Goal: Browse casually: Explore the website without a specific task or goal

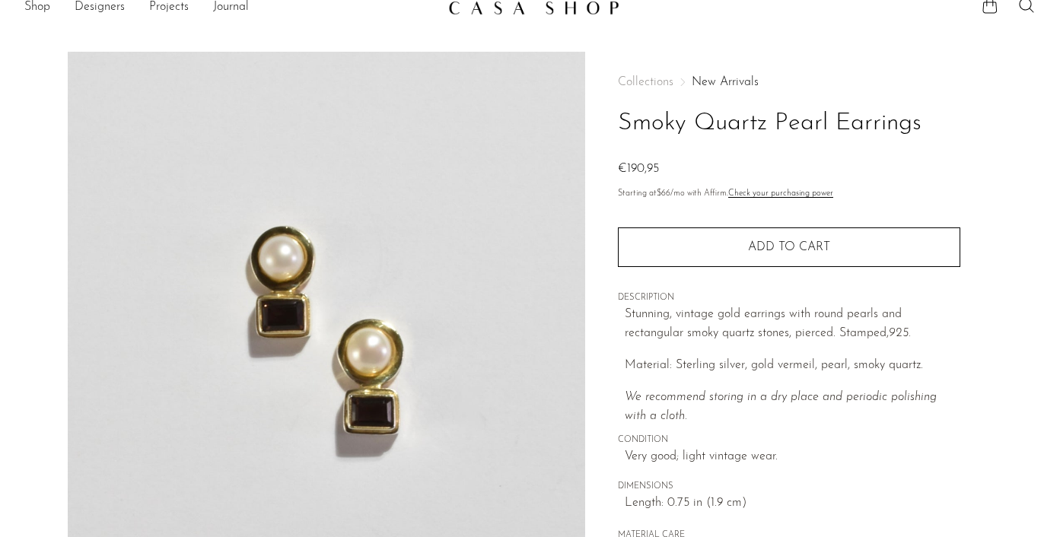
scroll to position [16, 0]
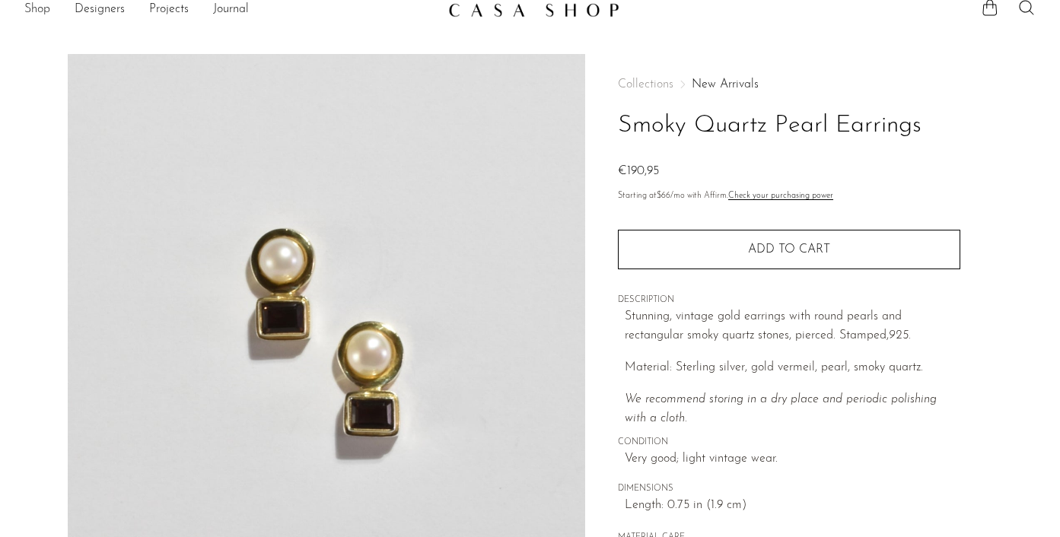
click at [42, 6] on link "Shop" at bounding box center [37, 10] width 26 height 20
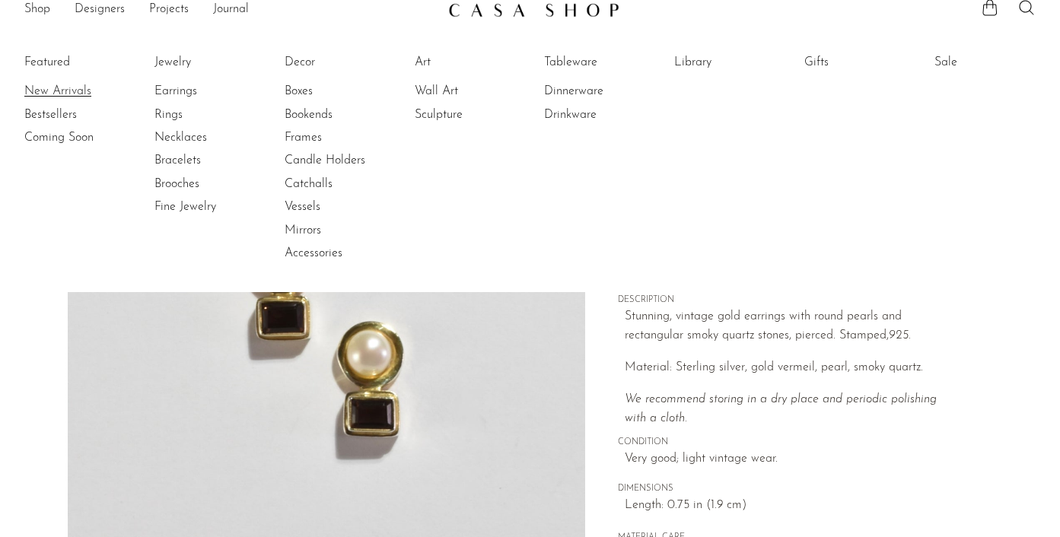
click at [53, 85] on link "New Arrivals" at bounding box center [81, 91] width 114 height 17
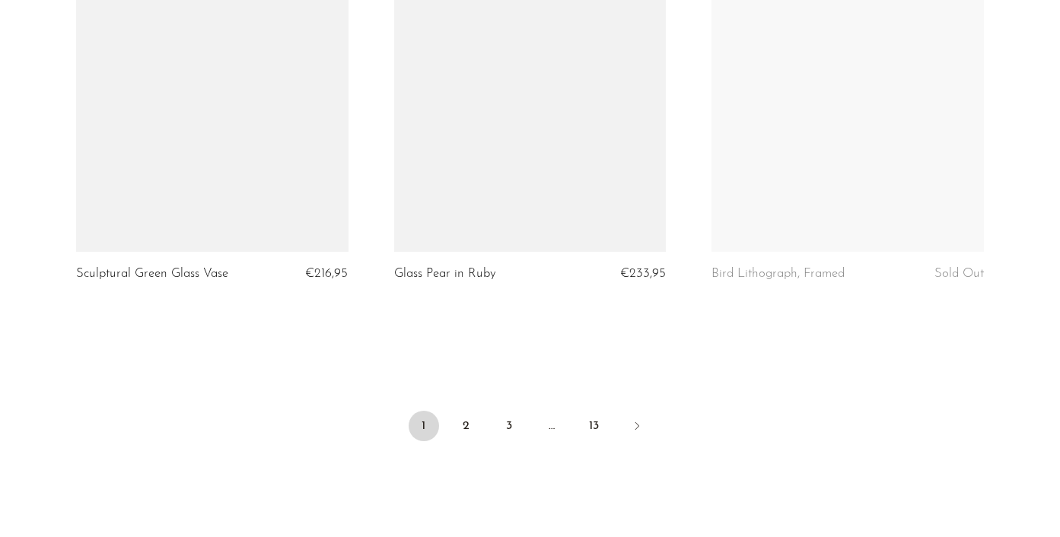
scroll to position [5240, 0]
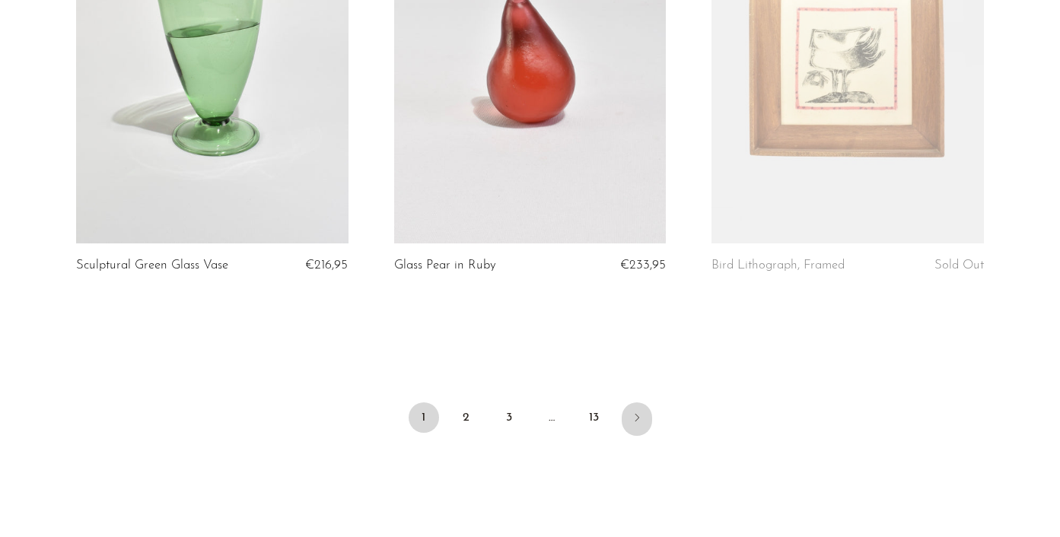
click at [626, 419] on link "Next" at bounding box center [637, 419] width 30 height 33
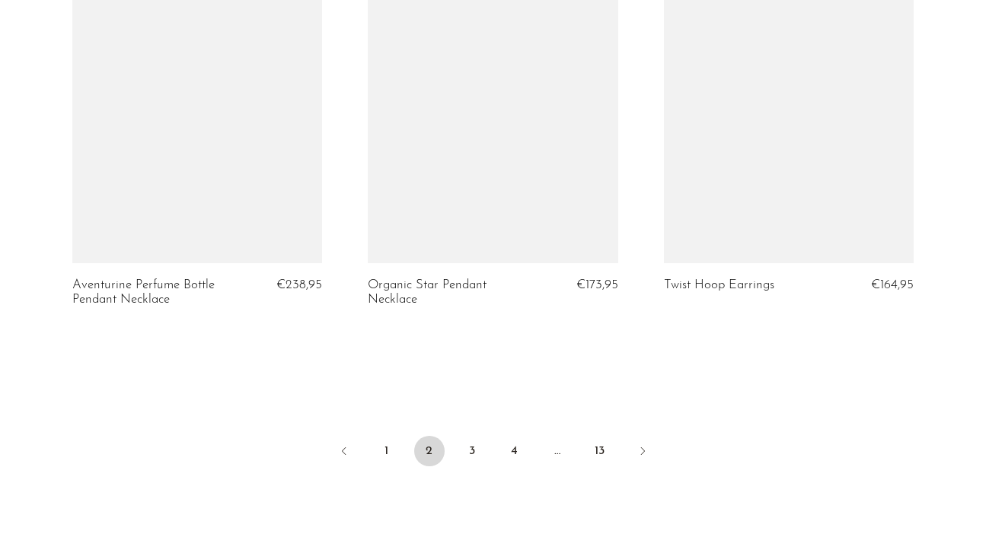
scroll to position [5021, 0]
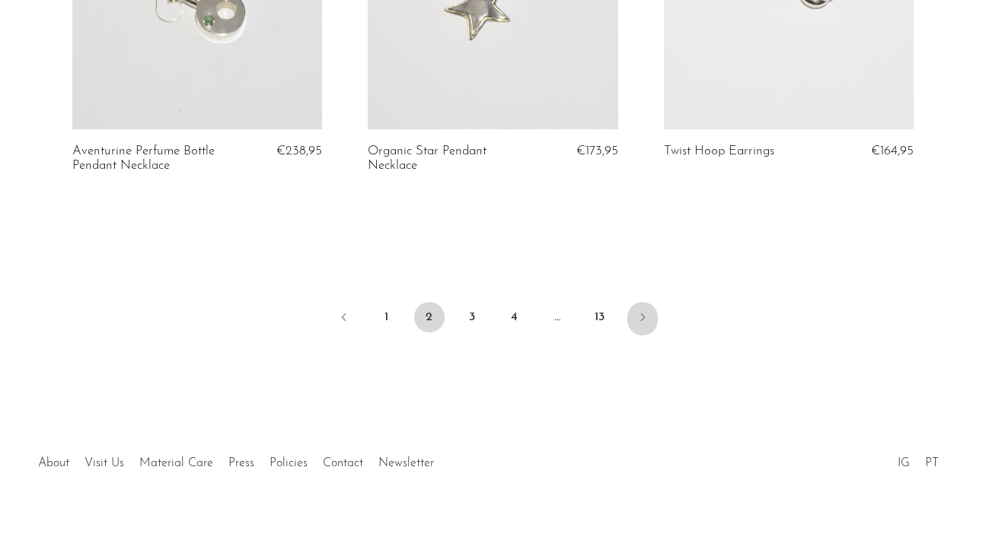
click at [647, 311] on icon "Next" at bounding box center [642, 317] width 12 height 12
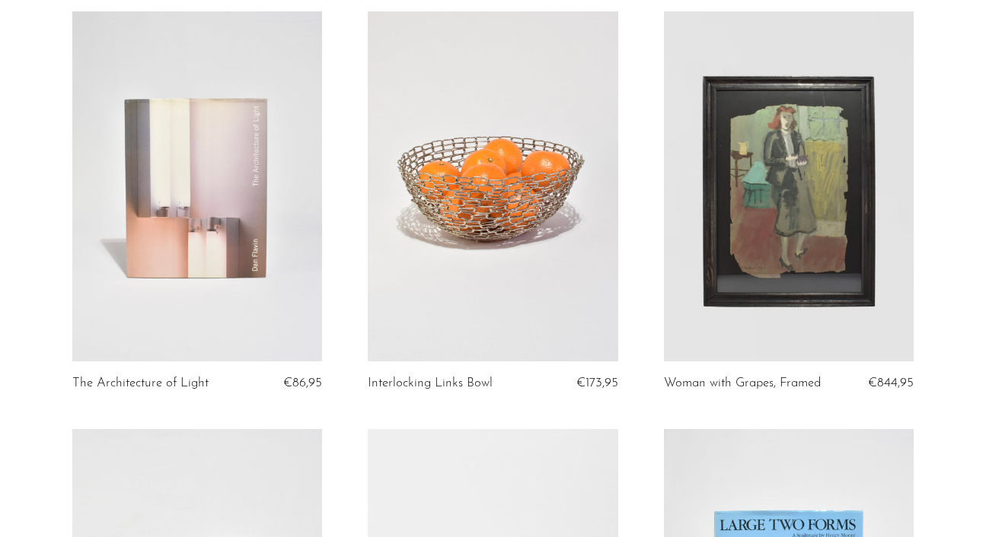
scroll to position [1816, 0]
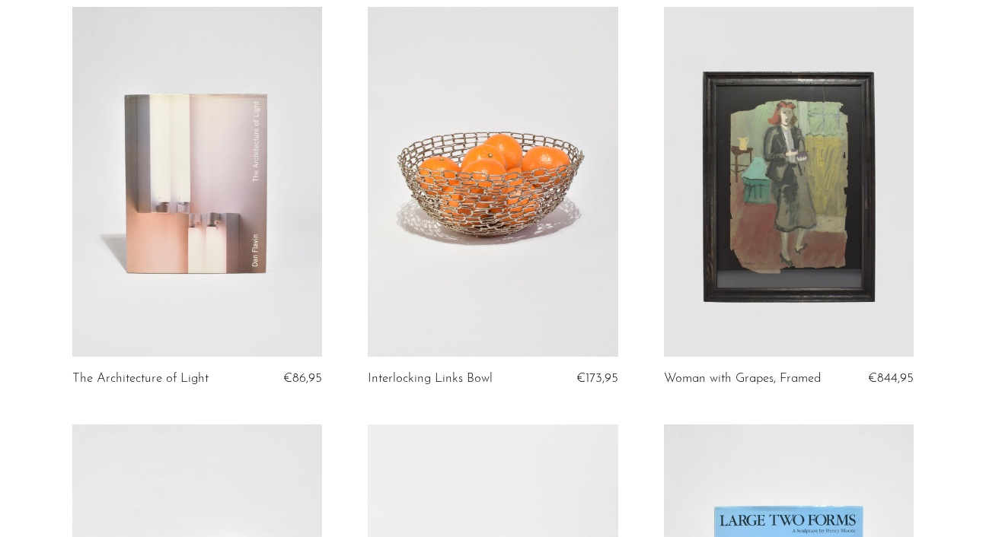
click at [569, 160] on link at bounding box center [493, 182] width 250 height 350
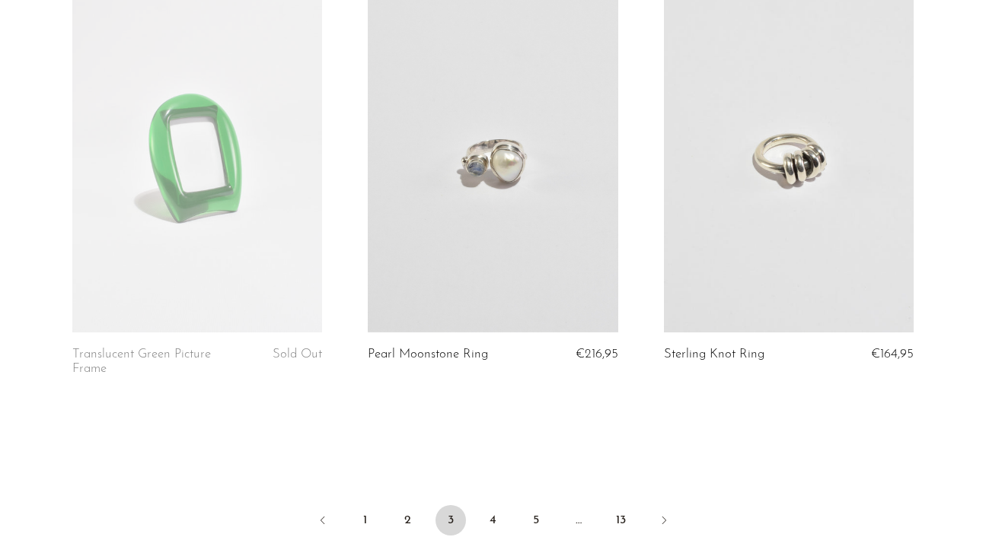
scroll to position [4826, 0]
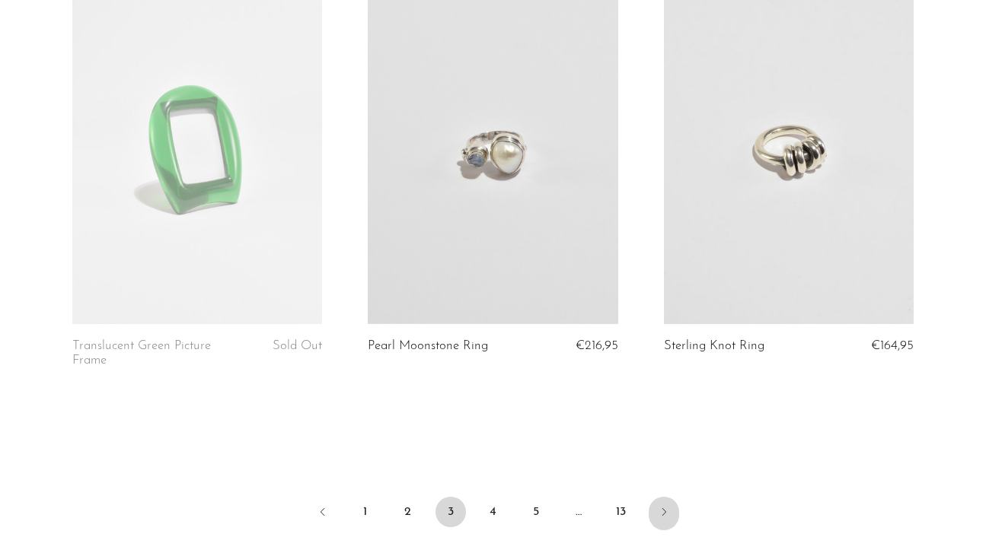
click at [662, 506] on icon "Next" at bounding box center [664, 512] width 12 height 12
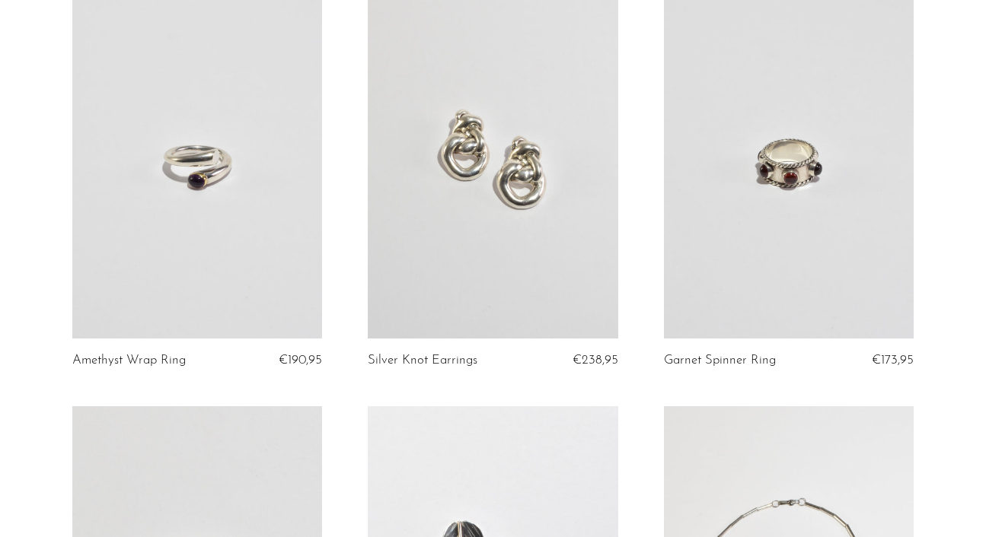
scroll to position [578, 0]
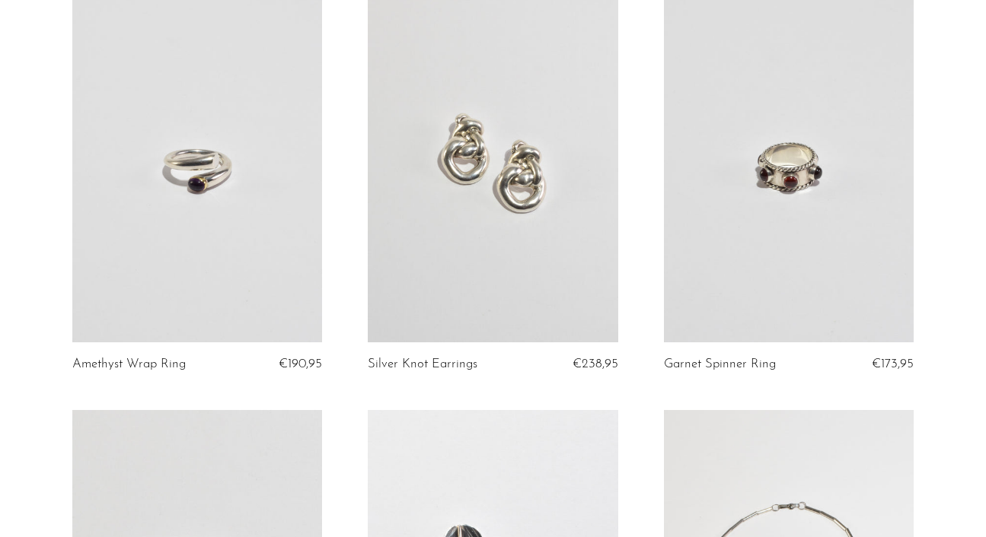
click at [254, 244] on link at bounding box center [197, 168] width 250 height 350
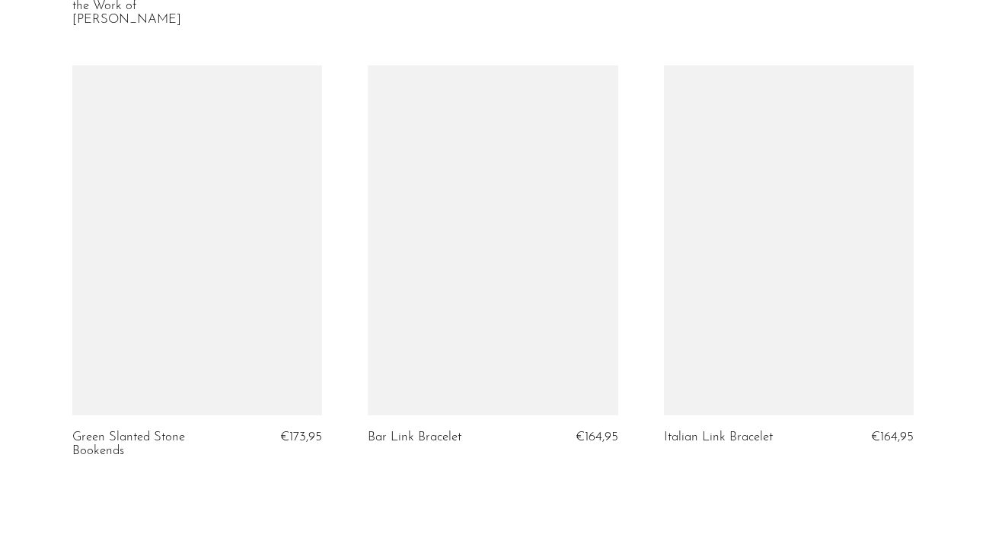
scroll to position [4856, 0]
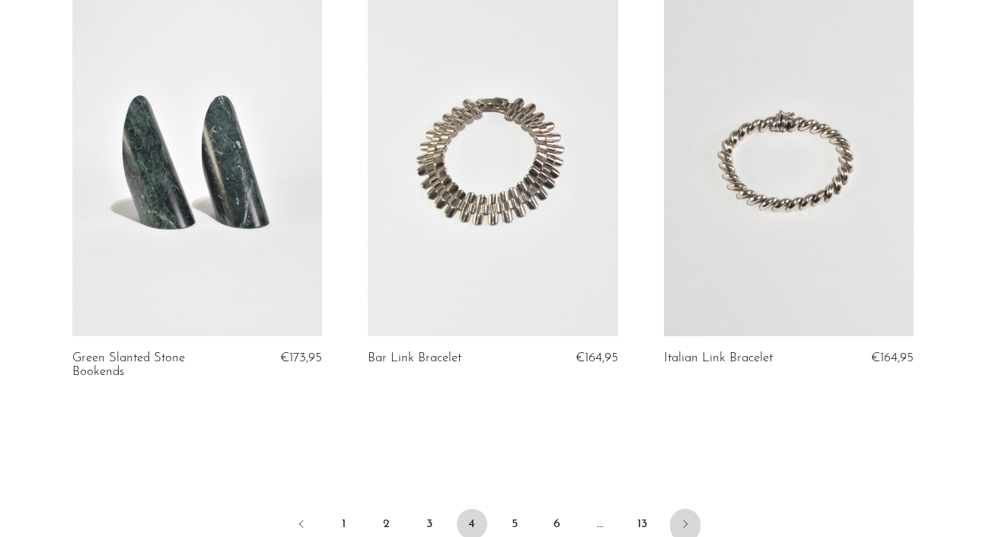
click at [689, 518] on icon "Next" at bounding box center [685, 524] width 12 height 12
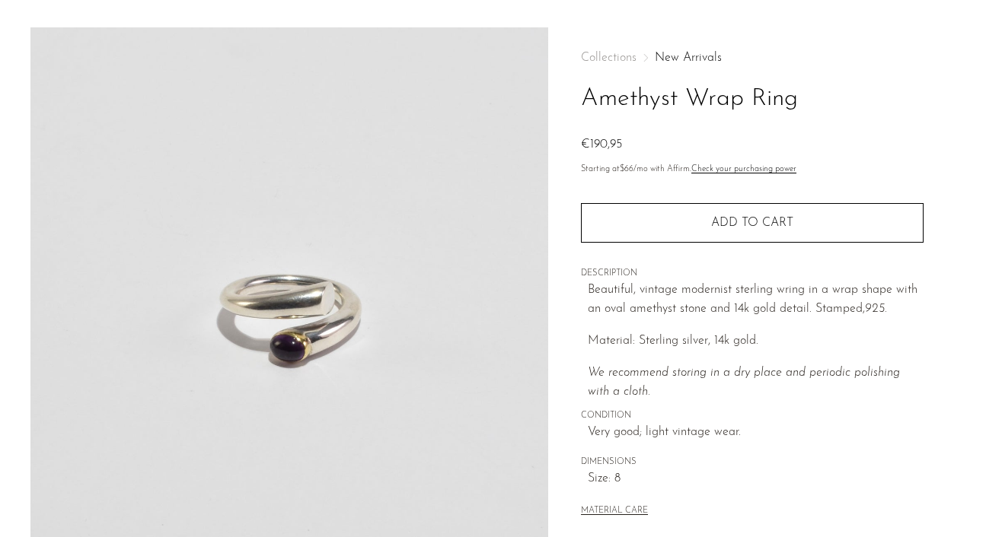
scroll to position [49, 0]
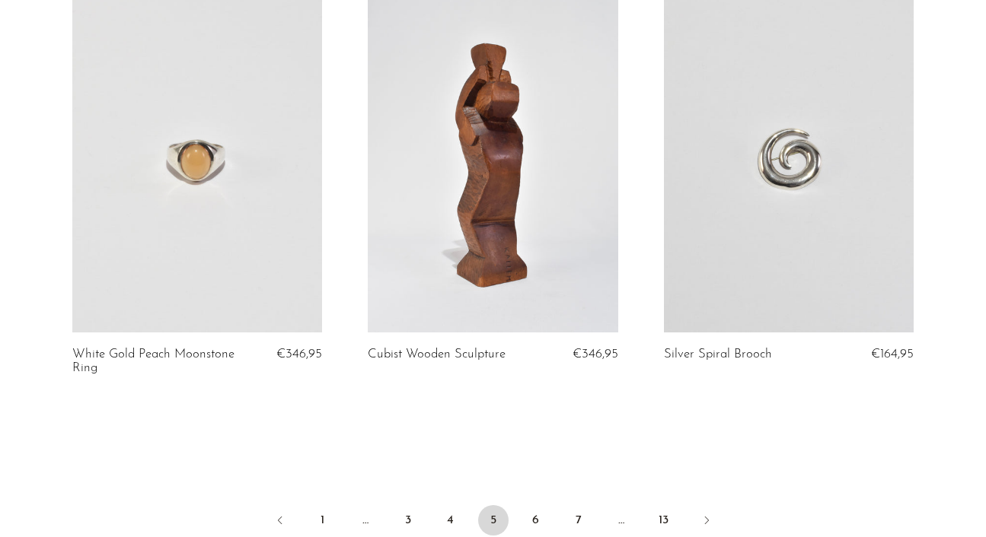
scroll to position [4837, 0]
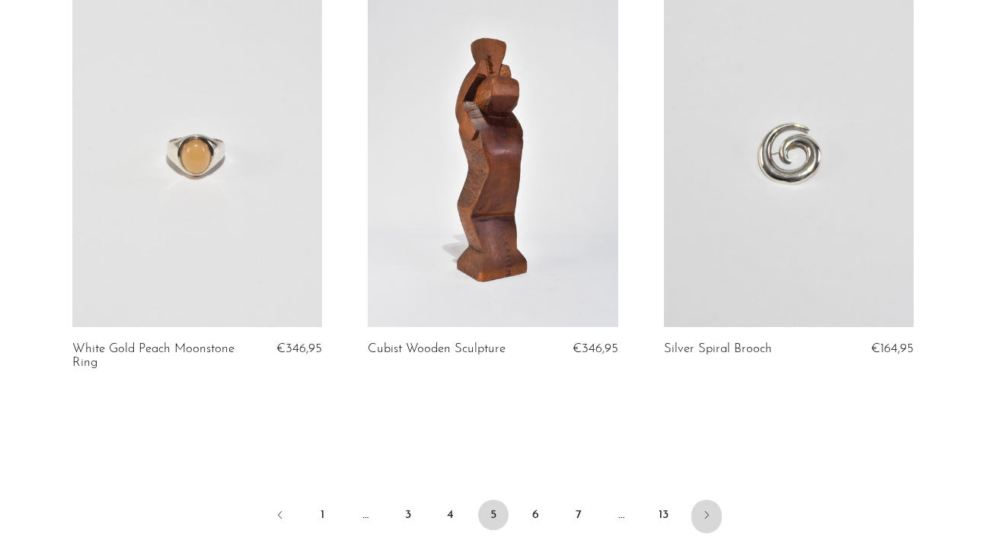
click at [709, 509] on icon "Next" at bounding box center [706, 515] width 12 height 12
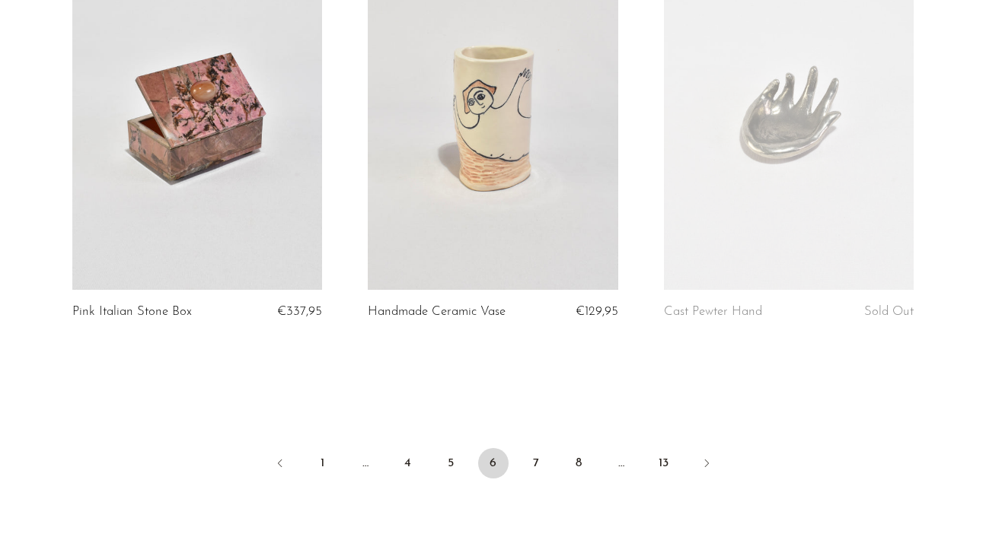
scroll to position [4891, 0]
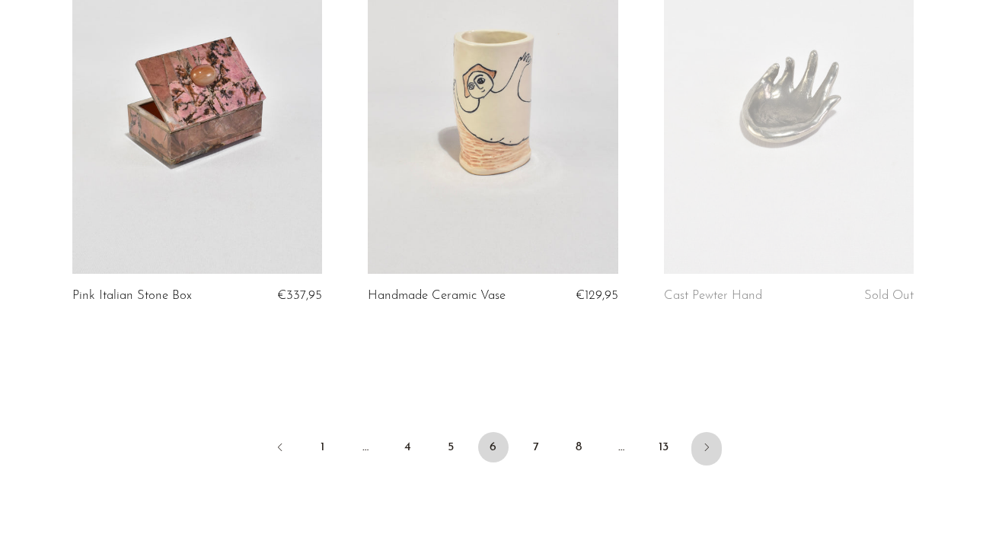
click at [711, 441] on icon "Next" at bounding box center [706, 447] width 12 height 12
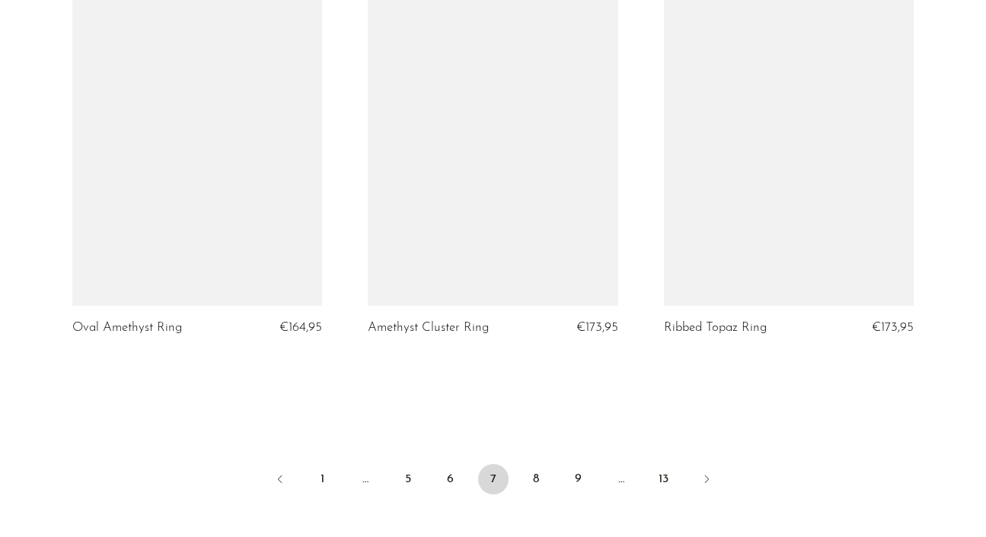
scroll to position [4910, 0]
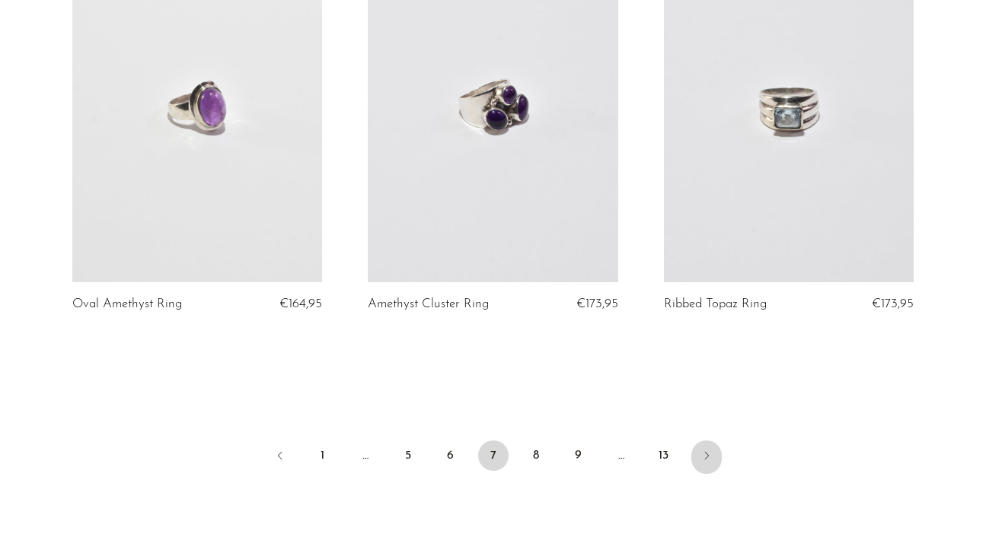
click at [717, 442] on link "Next" at bounding box center [706, 457] width 30 height 33
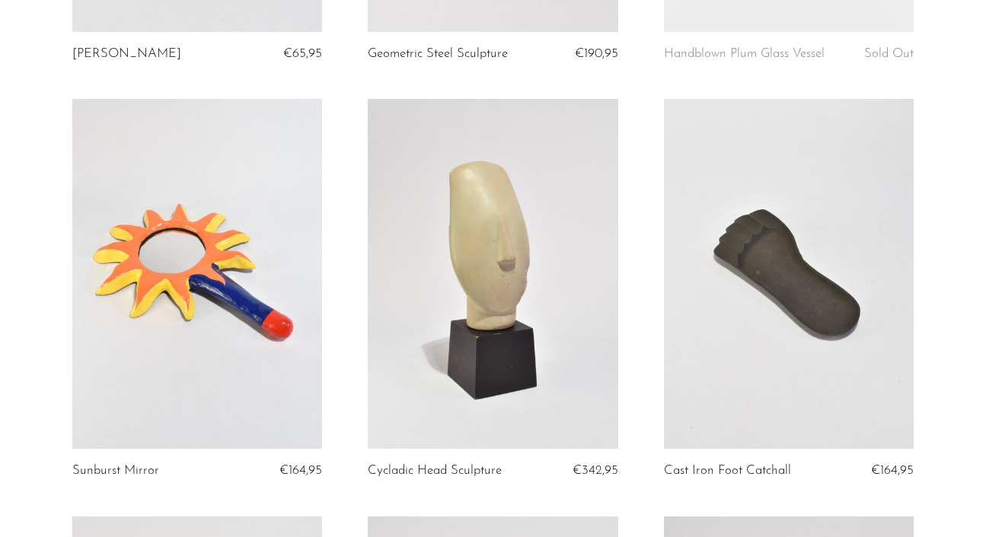
scroll to position [88, 0]
